Goal: Information Seeking & Learning: Learn about a topic

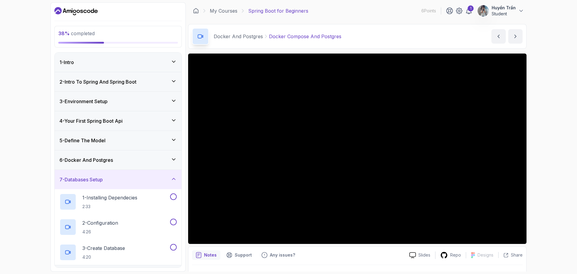
scroll to position [5, 0]
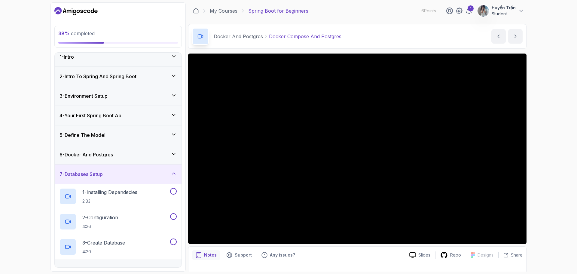
click at [113, 151] on h3 "6 - Docker And Postgres" at bounding box center [85, 154] width 53 height 7
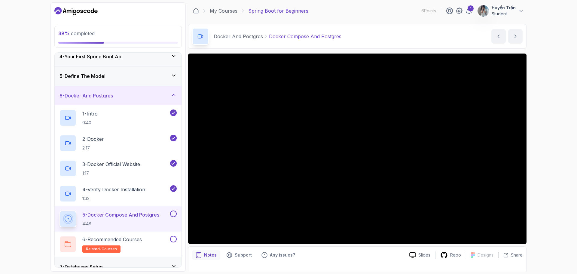
scroll to position [65, 0]
click at [111, 217] on h2 "5 - Docker Compose And Postgres 4:48" at bounding box center [120, 218] width 77 height 16
click at [141, 195] on p "1:32" at bounding box center [113, 197] width 63 height 6
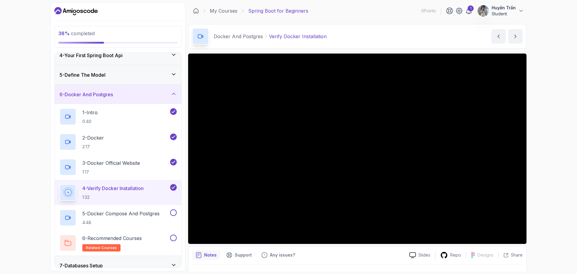
click at [551, 146] on div "38 % completed 1 - Intro 2 - Intro To Spring And Spring Boot 3 - Environment Se…" at bounding box center [288, 137] width 577 height 274
click at [553, 176] on div "38 % completed 1 - Intro 2 - Intro To Spring And Spring Boot 3 - Environment Se…" at bounding box center [288, 137] width 577 height 274
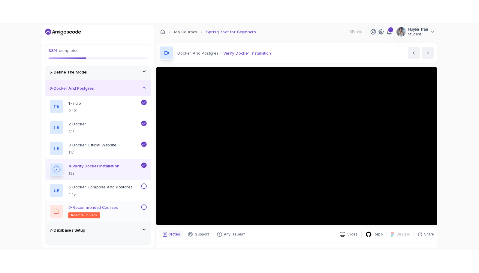
scroll to position [96, 0]
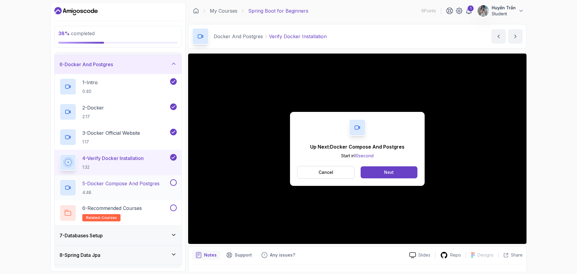
click at [96, 184] on p "5 - Docker Compose And Postgres" at bounding box center [120, 183] width 77 height 7
click at [389, 170] on div "Next" at bounding box center [389, 172] width 10 height 6
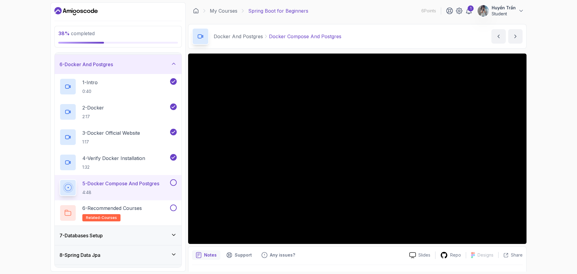
click at [549, 5] on div "38 % completed 1 - Intro 2 - Intro To Spring And Spring Boot 3 - Environment Se…" at bounding box center [288, 137] width 577 height 274
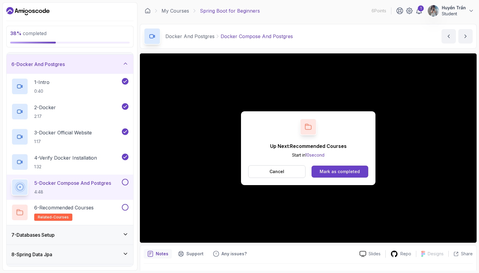
click at [204, 182] on div "Up Next: Recommended Courses Start in 10 second Cancel Mark as completed" at bounding box center [308, 148] width 337 height 190
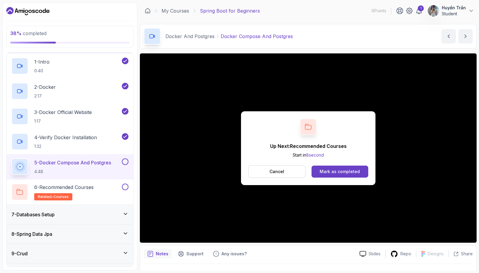
scroll to position [126, 0]
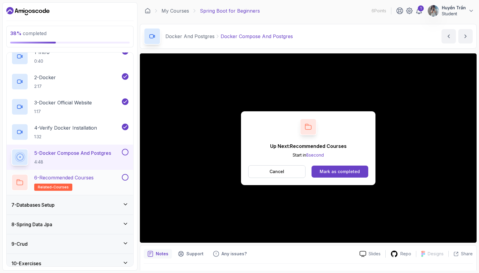
click at [115, 184] on div "6 - Recommended Courses related-courses" at bounding box center [65, 182] width 109 height 17
click at [335, 177] on button "Mark as completed" at bounding box center [340, 172] width 57 height 12
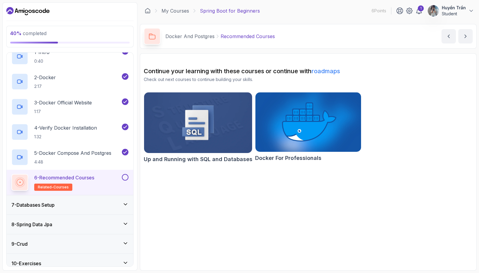
click at [216, 134] on img at bounding box center [198, 123] width 114 height 64
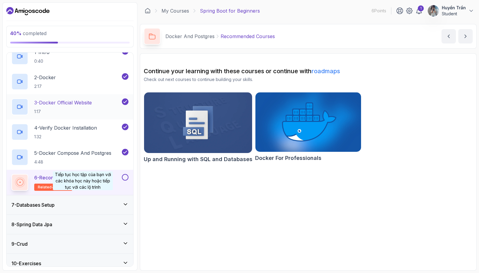
click at [83, 203] on div "7 - Databases Setup" at bounding box center [69, 205] width 117 height 7
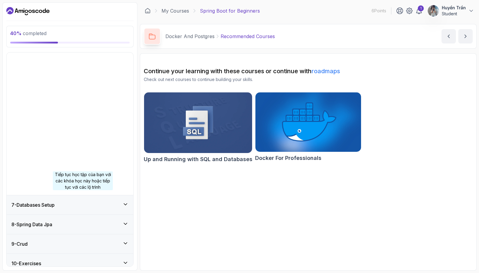
scroll to position [20, 0]
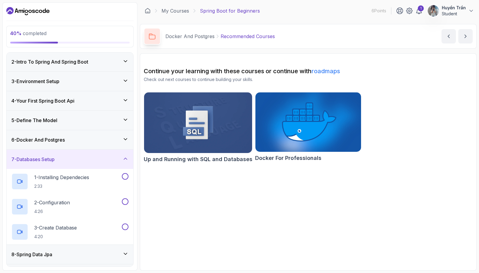
click at [108, 139] on div "6 - Docker And Postgres" at bounding box center [69, 139] width 117 height 7
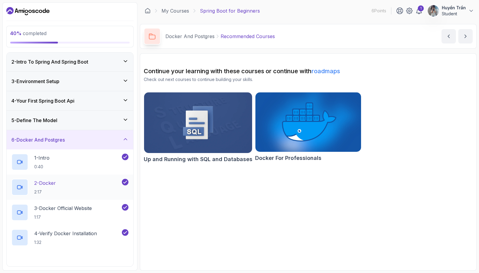
scroll to position [110, 0]
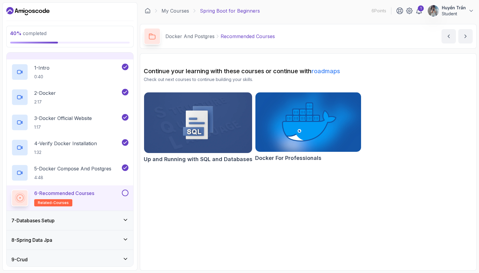
click at [103, 222] on div "7 - Databases Setup" at bounding box center [69, 220] width 117 height 7
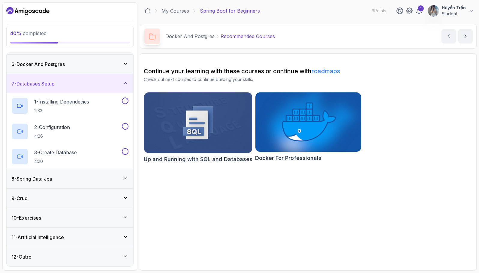
scroll to position [96, 0]
click at [56, 180] on div "8 - Spring Data Jpa" at bounding box center [69, 178] width 117 height 7
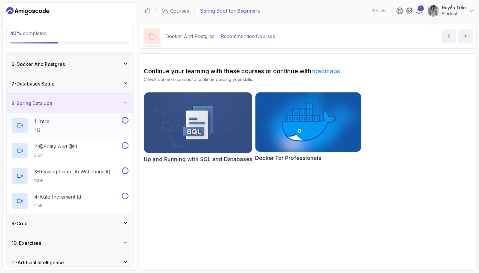
click at [78, 124] on div "1 - Intro 1:12" at bounding box center [65, 125] width 109 height 17
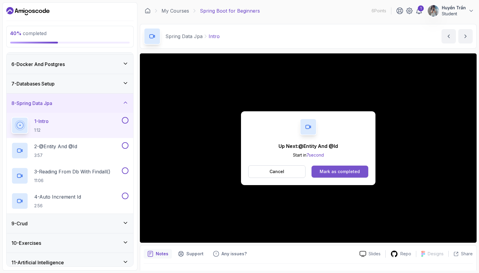
click at [360, 169] on button "Mark as completed" at bounding box center [340, 172] width 57 height 12
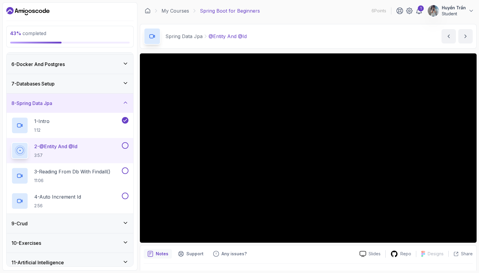
click at [120, 83] on div "7 - Databases Setup" at bounding box center [69, 83] width 117 height 7
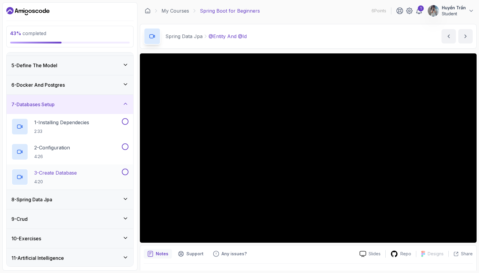
scroll to position [65, 0]
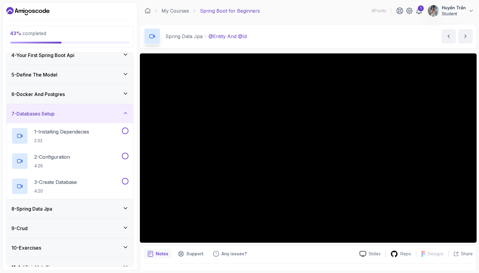
click at [86, 101] on div "6 - Docker And Postgres" at bounding box center [70, 94] width 127 height 19
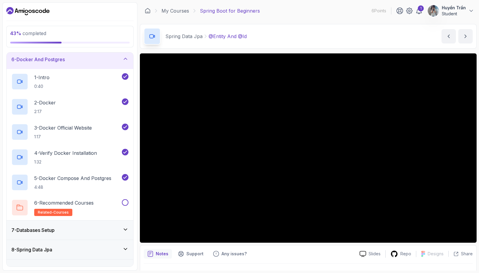
scroll to position [156, 0]
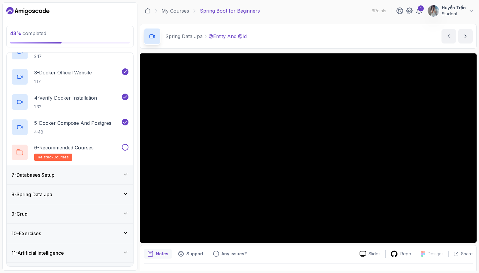
click at [90, 181] on div "7 - Databases Setup" at bounding box center [70, 175] width 127 height 19
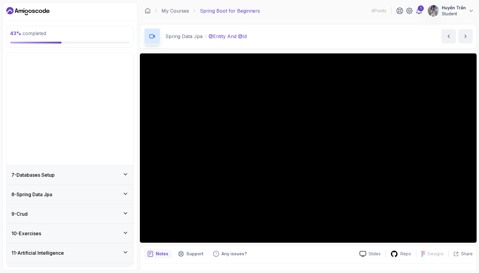
scroll to position [20, 0]
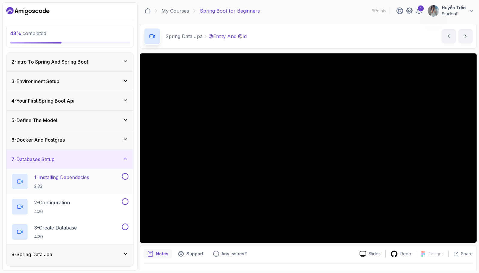
click at [73, 184] on p "2:33" at bounding box center [61, 187] width 55 height 6
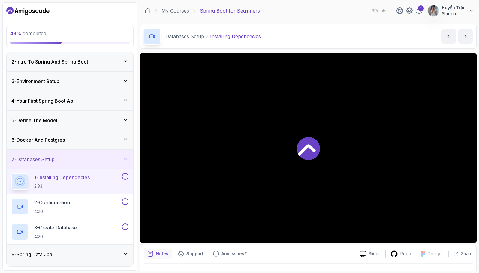
click at [62, 179] on p "1 - Installing Dependecies" at bounding box center [62, 177] width 56 height 7
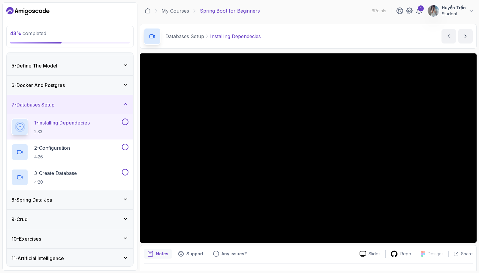
scroll to position [80, 0]
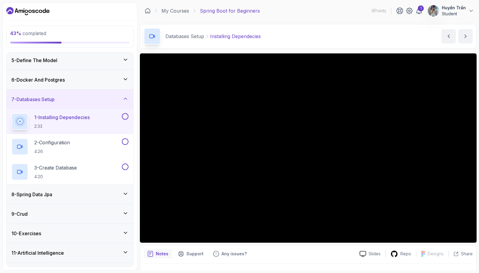
click at [76, 197] on div "8 - Spring Data Jpa" at bounding box center [69, 194] width 117 height 7
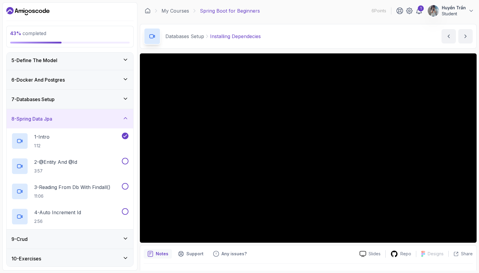
click at [97, 117] on div "8 - Spring Data Jpa" at bounding box center [69, 118] width 117 height 7
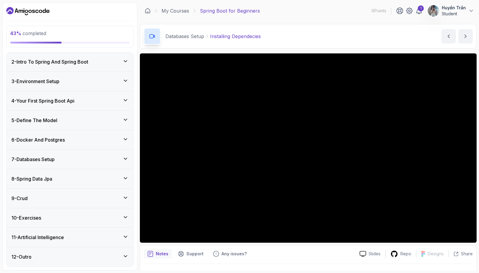
click at [68, 179] on div "8 - Spring Data Jpa" at bounding box center [69, 178] width 117 height 7
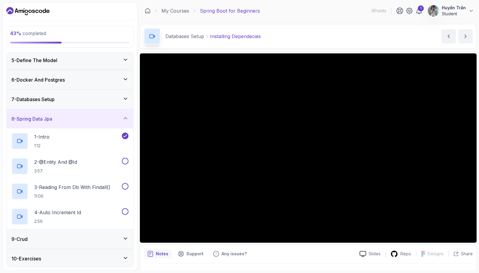
drag, startPoint x: 319, startPoint y: 268, endPoint x: 312, endPoint y: 258, distance: 12.9
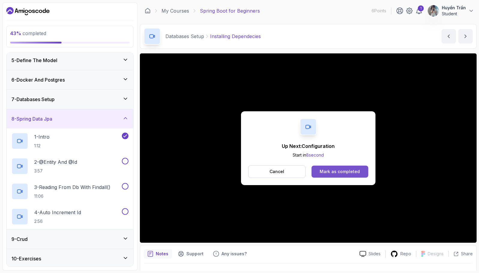
click at [342, 170] on div "Mark as completed" at bounding box center [340, 172] width 40 height 6
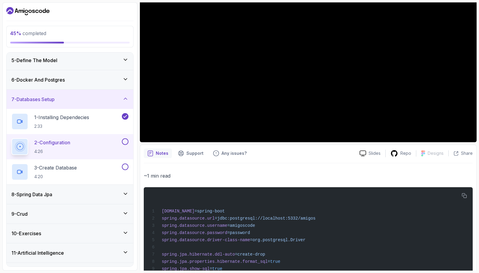
scroll to position [90, 0]
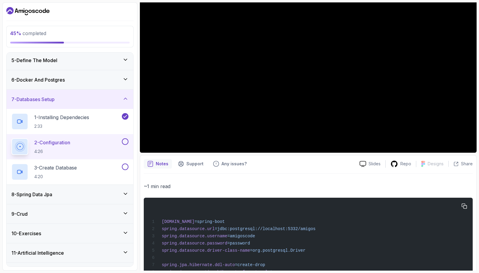
click at [275, 251] on span "=org.postgresql.Driver" at bounding box center [278, 250] width 56 height 5
click at [289, 251] on span "=org.postgresql.Driver" at bounding box center [278, 250] width 56 height 5
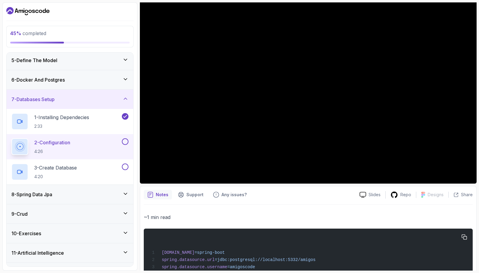
scroll to position [150, 0]
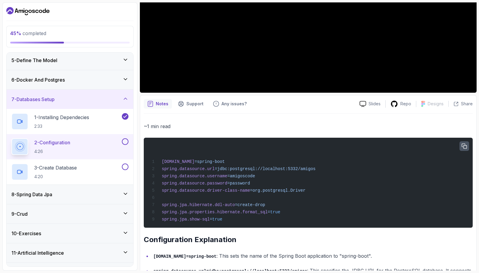
click at [465, 149] on icon "button" at bounding box center [464, 146] width 5 height 5
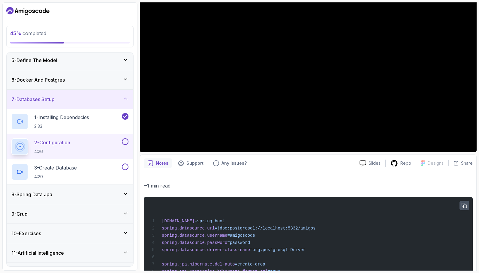
scroll to position [120, 0]
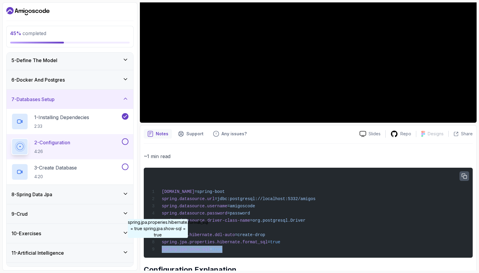
copy span "spring.jpa.show-sql = true"
drag, startPoint x: 241, startPoint y: 254, endPoint x: 157, endPoint y: 253, distance: 83.2
click at [157, 253] on div "spring.application.name =spring-boot spring.datasource.url =jdbc:postgresql://l…" at bounding box center [309, 213] width 320 height 83
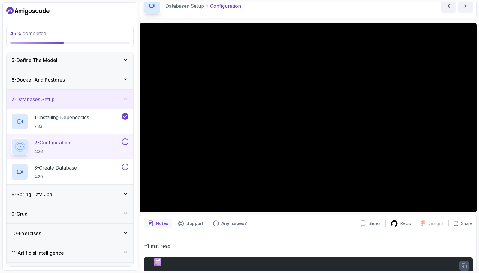
scroll to position [30, 0]
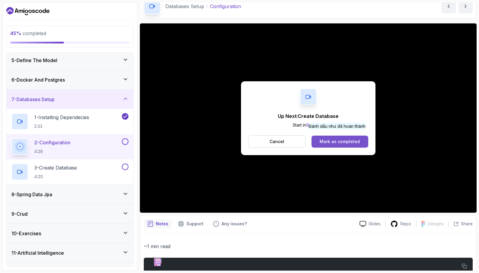
click at [339, 142] on div "Mark as completed" at bounding box center [340, 142] width 40 height 6
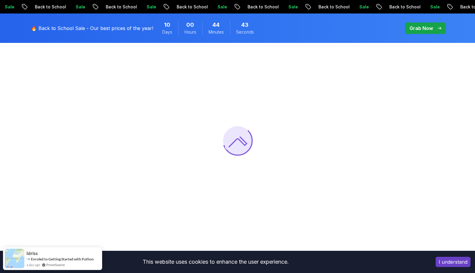
scroll to position [60, 0]
